Goal: Task Accomplishment & Management: Manage account settings

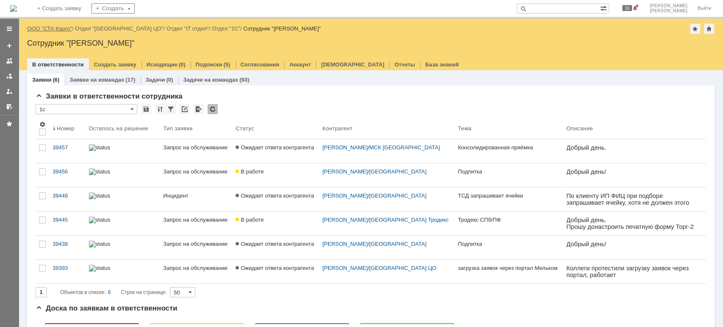
click at [53, 26] on link "ООО "СТА Карго"" at bounding box center [49, 28] width 45 height 6
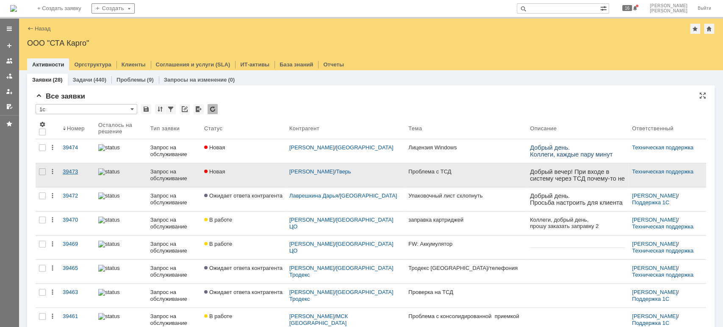
click at [68, 171] on div "39473" at bounding box center [77, 172] width 29 height 7
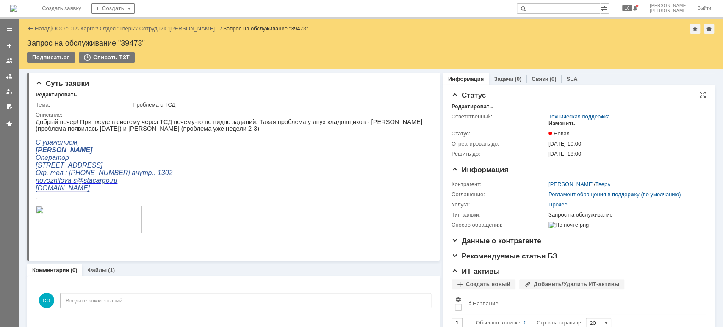
click at [558, 123] on div "Изменить" at bounding box center [561, 123] width 27 height 7
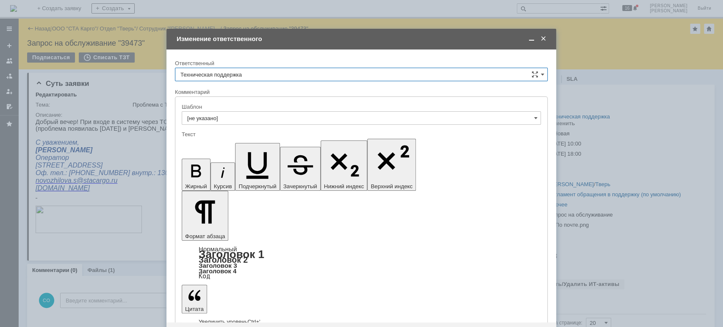
click at [275, 78] on input "Техническая поддержка" at bounding box center [361, 75] width 373 height 14
click at [253, 111] on div "[PERSON_NAME]" at bounding box center [361, 118] width 372 height 14
type input "[PERSON_NAME]"
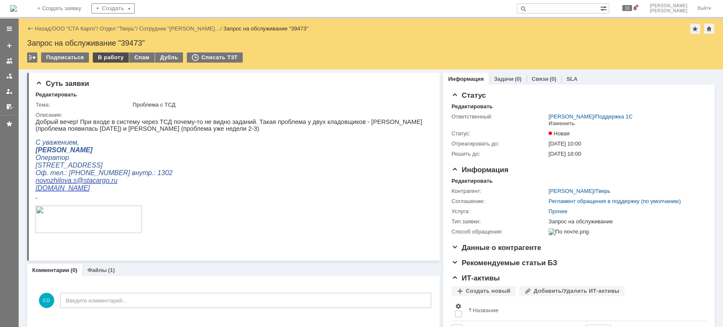
click at [103, 58] on div "В работу" at bounding box center [111, 58] width 36 height 10
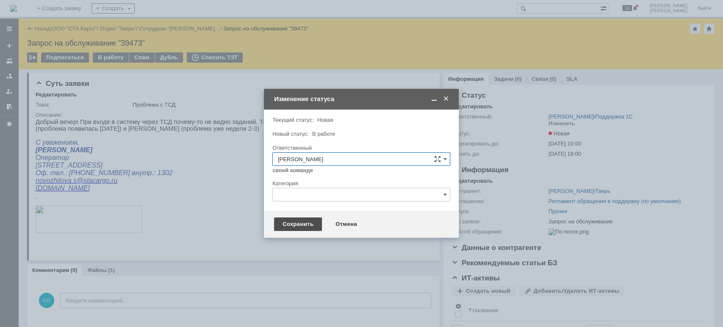
click at [289, 222] on div "Сохранить" at bounding box center [298, 225] width 48 height 14
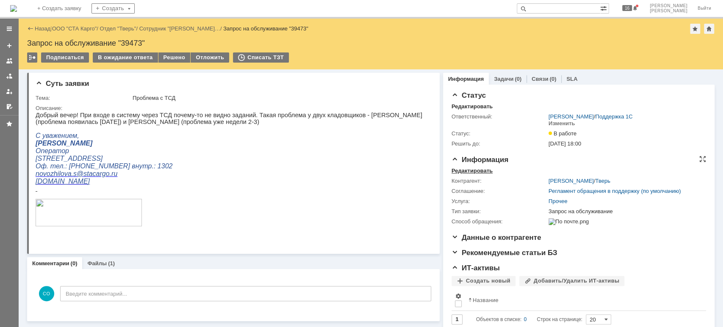
click at [471, 168] on div "Редактировать" at bounding box center [471, 171] width 41 height 7
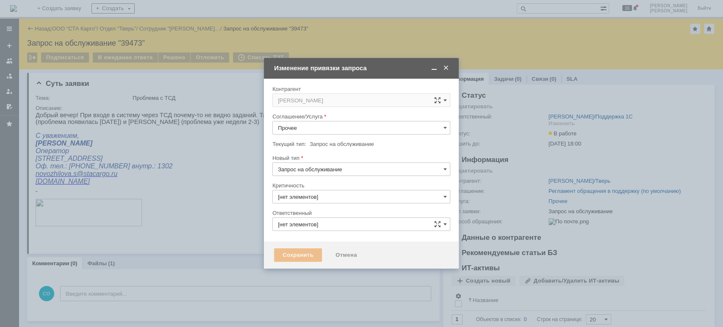
type input "3. Низкая"
type input "[PERSON_NAME]"
type input "[не указано]"
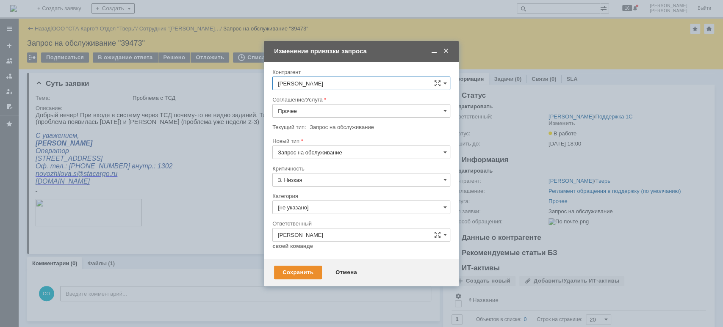
click at [319, 110] on input "Прочее" at bounding box center [361, 111] width 178 height 14
click at [342, 180] on div "WMS Прочее" at bounding box center [361, 187] width 177 height 14
type input "WMS Прочее"
click at [303, 271] on div "Сохранить" at bounding box center [298, 273] width 48 height 14
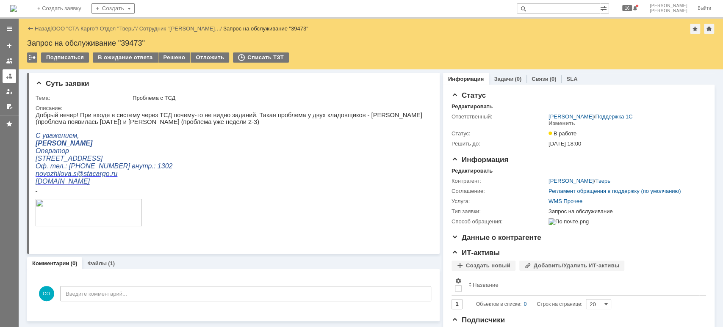
click at [10, 78] on div at bounding box center [9, 76] width 7 height 7
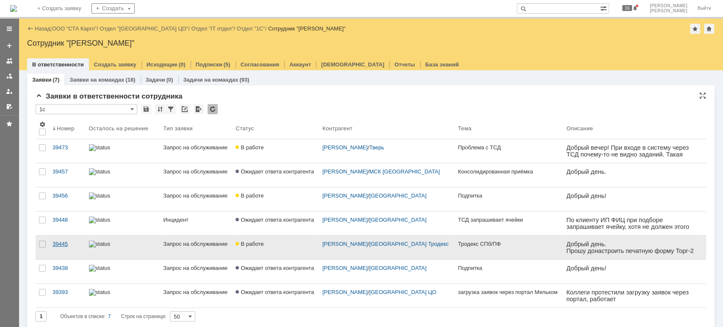
click at [65, 239] on link "39445" at bounding box center [67, 248] width 36 height 24
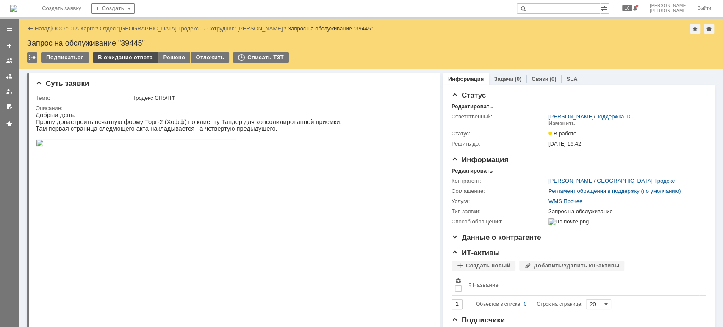
click at [123, 56] on div "В ожидание ответа" at bounding box center [125, 58] width 65 height 10
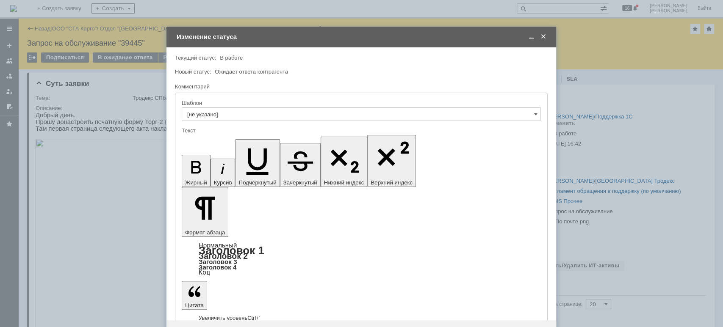
drag, startPoint x: 283, startPoint y: 2372, endPoint x: 537, endPoint y: 2395, distance: 255.0
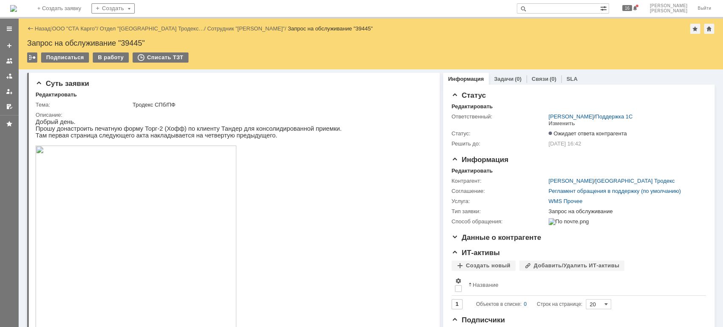
drag, startPoint x: 7, startPoint y: 73, endPoint x: 209, endPoint y: 122, distance: 208.1
click at [7, 74] on div at bounding box center [9, 76] width 7 height 7
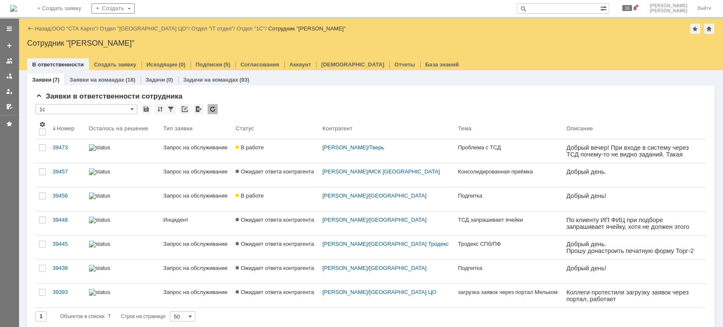
drag, startPoint x: 581, startPoint y: 1, endPoint x: 582, endPoint y: 7, distance: 6.0
click at [581, 2] on div "На домашнюю + Создать заявку Создать 16 [PERSON_NAME]" at bounding box center [361, 9] width 723 height 19
click at [583, 9] on input "text" at bounding box center [558, 8] width 83 height 10
type input "39410"
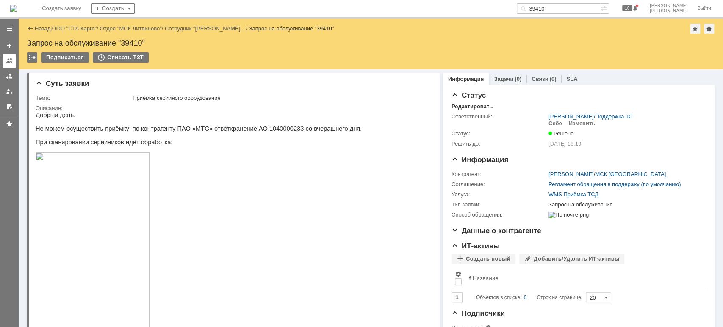
click at [13, 67] on link at bounding box center [10, 61] width 14 height 14
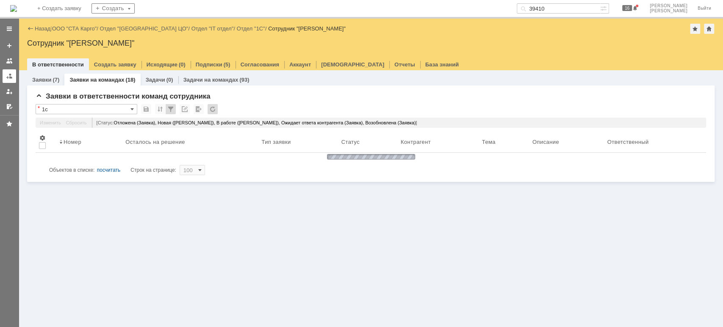
click at [10, 74] on div at bounding box center [9, 76] width 7 height 7
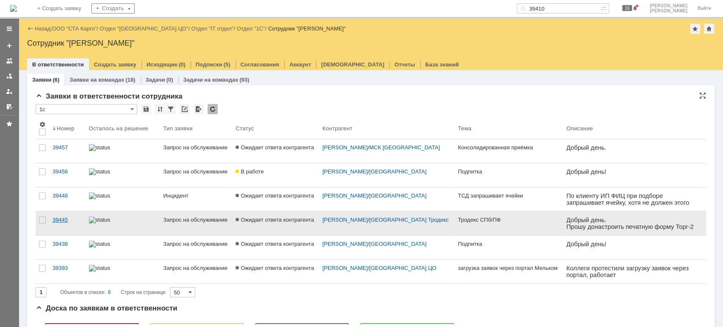
click at [72, 222] on div "39445" at bounding box center [68, 220] width 30 height 7
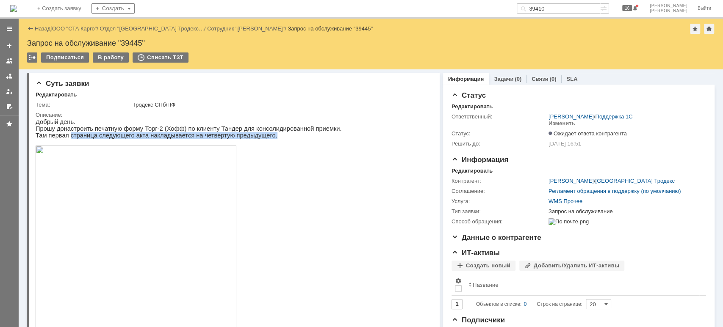
drag, startPoint x: 67, startPoint y: 139, endPoint x: 259, endPoint y: 137, distance: 191.8
click at [259, 137] on p "Там первая страница следующего акта накладывается на четвертую предыдущего." at bounding box center [189, 135] width 306 height 7
copy p "страница следующего акта накладывается на четвертую предыдущего."
drag, startPoint x: 7, startPoint y: 79, endPoint x: 25, endPoint y: 85, distance: 19.4
click at [7, 79] on link at bounding box center [10, 76] width 14 height 14
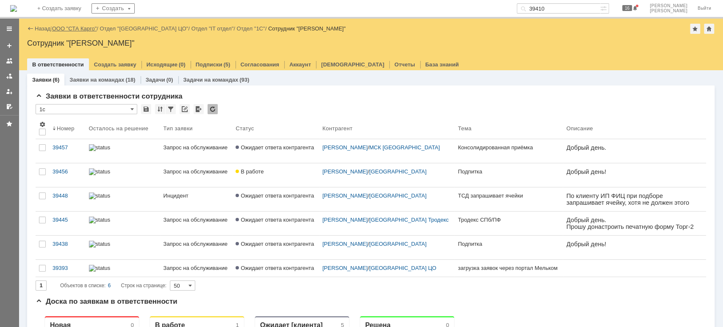
click at [74, 31] on link "ООО "СТА Карго"" at bounding box center [74, 28] width 45 height 6
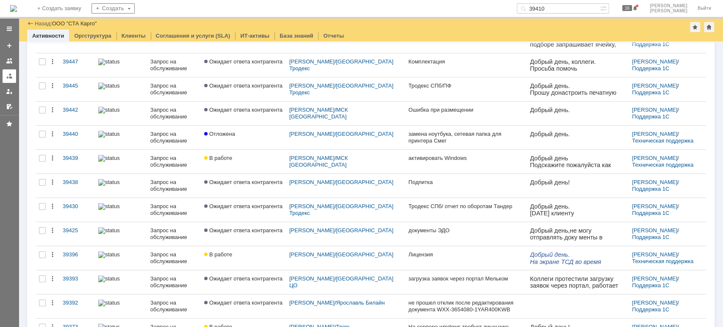
click at [5, 77] on link at bounding box center [10, 76] width 14 height 14
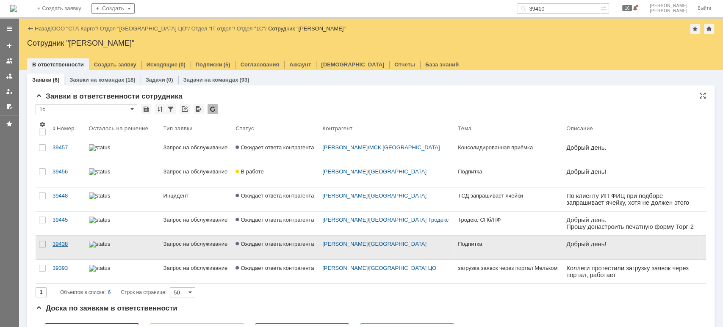
click at [51, 241] on link "39438" at bounding box center [67, 248] width 36 height 24
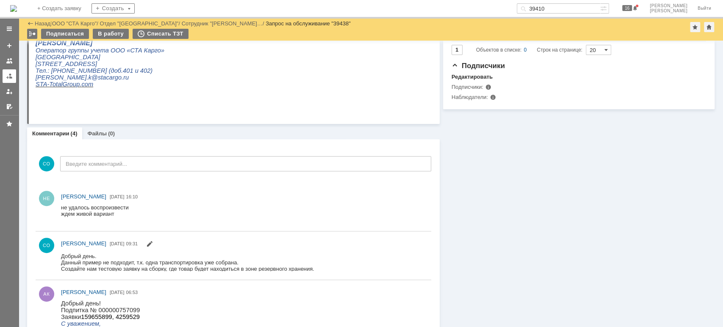
click at [11, 74] on div at bounding box center [9, 76] width 7 height 7
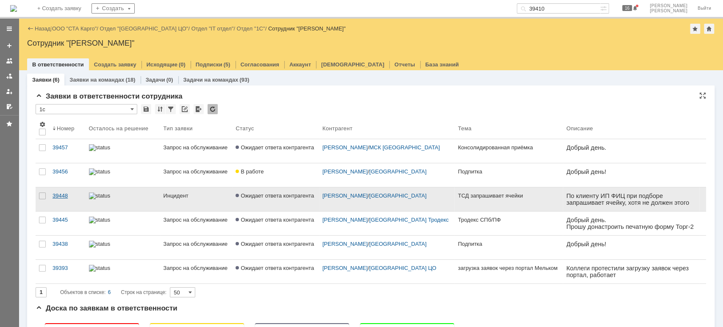
click at [68, 191] on link "39448" at bounding box center [67, 200] width 36 height 24
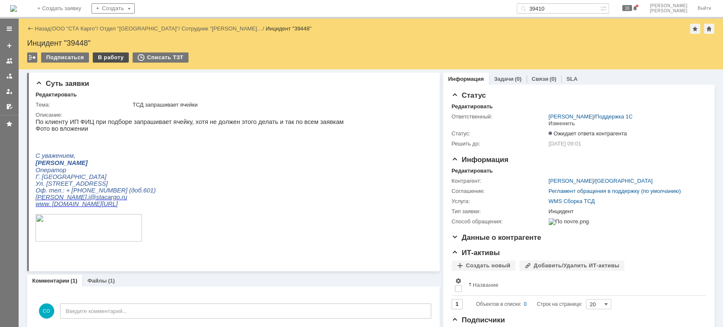
drag, startPoint x: 107, startPoint y: 50, endPoint x: 103, endPoint y: 53, distance: 5.1
click at [106, 50] on div "Назад | ООО "СТА Карго" / Отдел "[GEOGRAPHIC_DATA]" / Сотрудник "[PERSON_NAME]……" at bounding box center [371, 44] width 704 height 51
click at [102, 54] on div "В работу" at bounding box center [111, 58] width 36 height 10
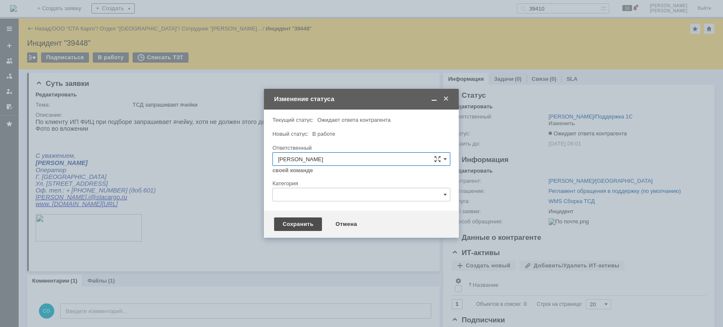
click at [290, 228] on div "Сохранить" at bounding box center [298, 225] width 48 height 14
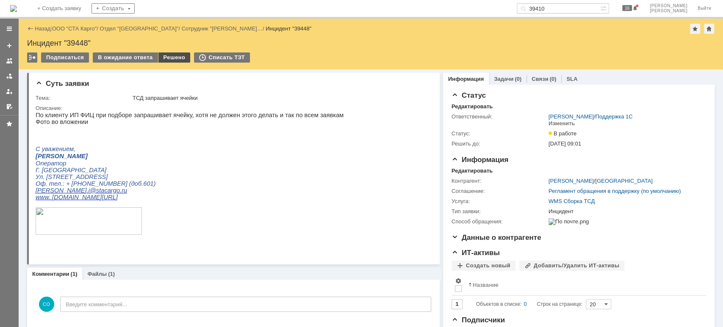
click at [160, 58] on div "Решено" at bounding box center [174, 58] width 32 height 10
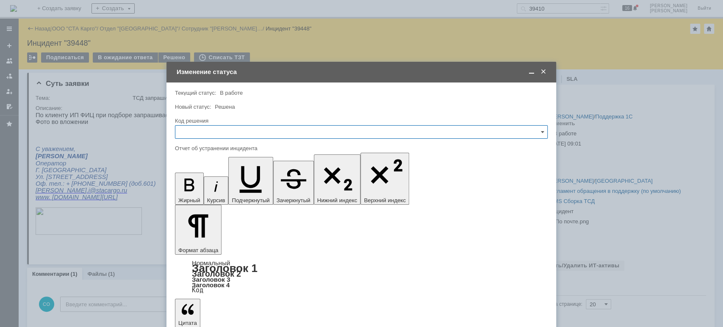
click at [216, 137] on input "text" at bounding box center [361, 132] width 373 height 14
click at [216, 249] on div "Решено" at bounding box center [361, 246] width 372 height 14
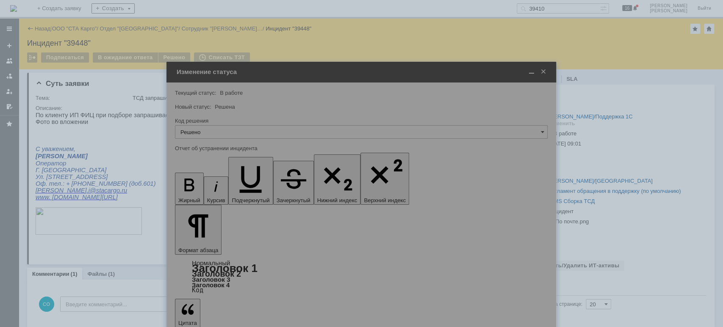
type input "Решено"
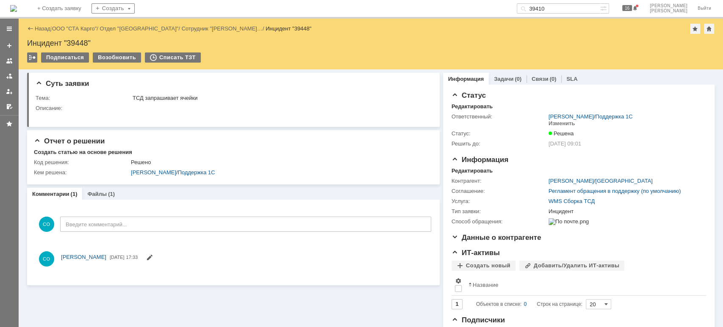
click at [4, 75] on link at bounding box center [10, 76] width 14 height 14
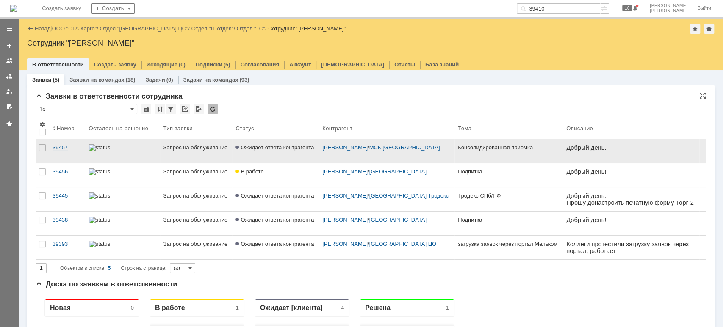
click at [65, 143] on link "39457" at bounding box center [67, 151] width 36 height 24
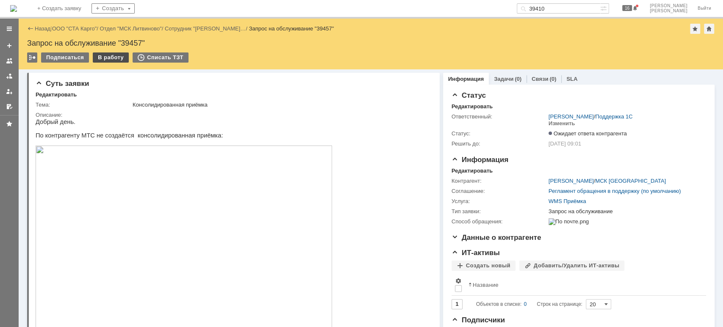
click at [109, 52] on div "Назад | ООО "СТА Карго" / Отдел "МСК Литвиново" / Сотрудник "[PERSON_NAME] В… /…" at bounding box center [371, 44] width 704 height 51
click at [95, 57] on div "В работу" at bounding box center [111, 58] width 36 height 10
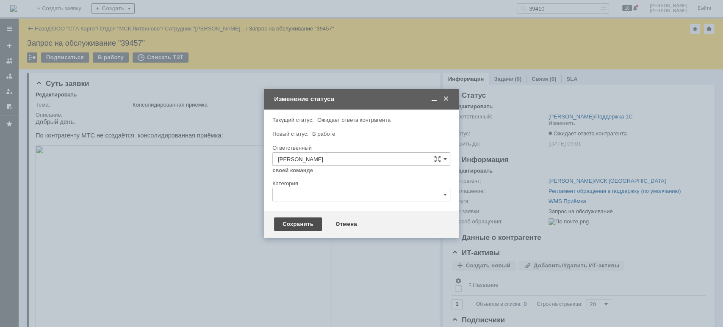
click at [296, 224] on div "Сохранить" at bounding box center [298, 225] width 48 height 14
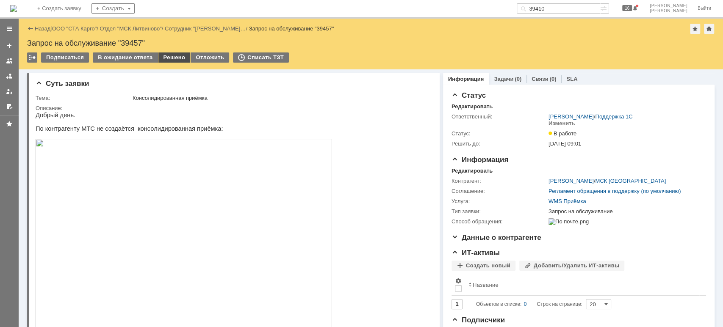
click at [169, 60] on div "Решено" at bounding box center [174, 58] width 32 height 10
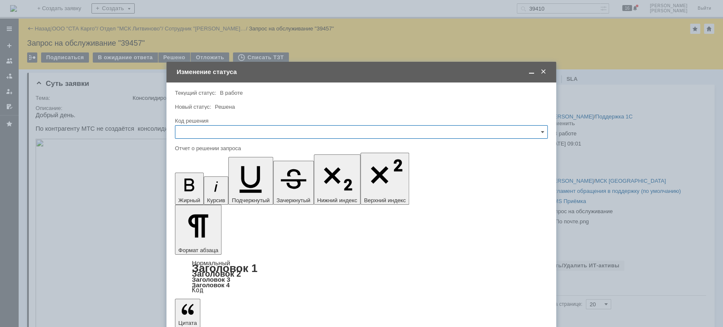
click at [268, 132] on input "text" at bounding box center [361, 132] width 373 height 14
click at [205, 243] on span "Решено" at bounding box center [361, 245] width 362 height 7
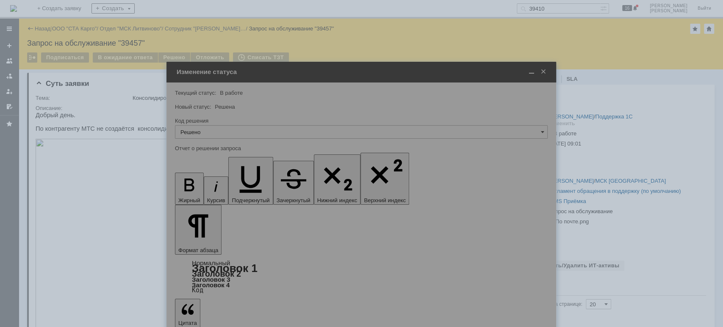
type input "Решено"
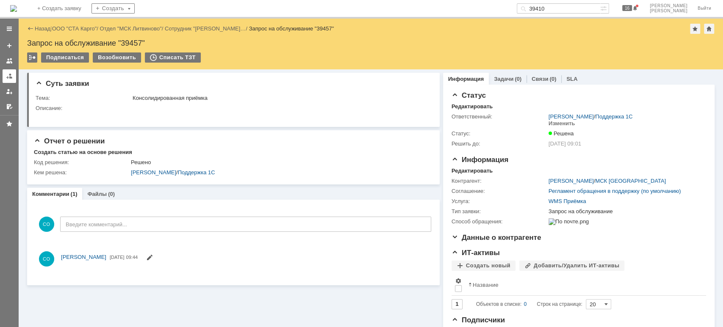
click at [13, 73] on link at bounding box center [10, 76] width 14 height 14
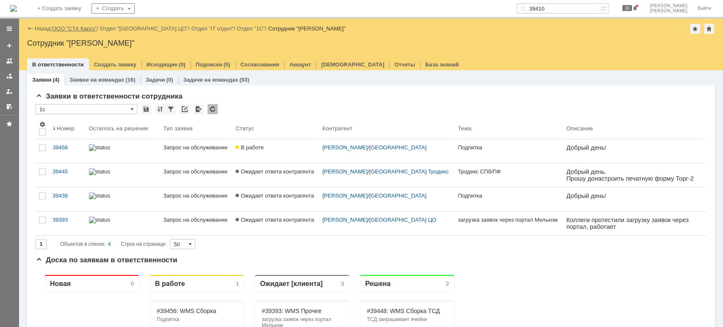
click at [91, 26] on link "ООО "СТА Карго"" at bounding box center [74, 28] width 45 height 6
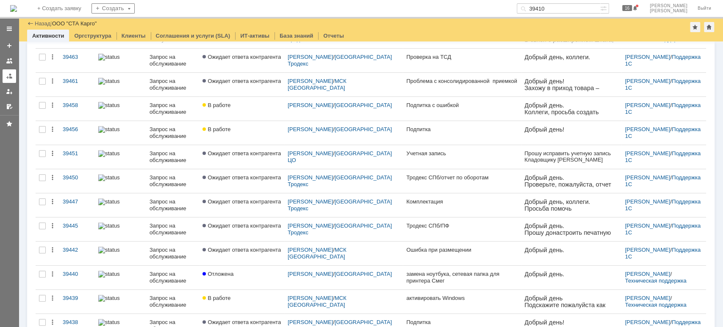
click at [9, 75] on div at bounding box center [9, 76] width 7 height 7
